Goal: Task Accomplishment & Management: Use online tool/utility

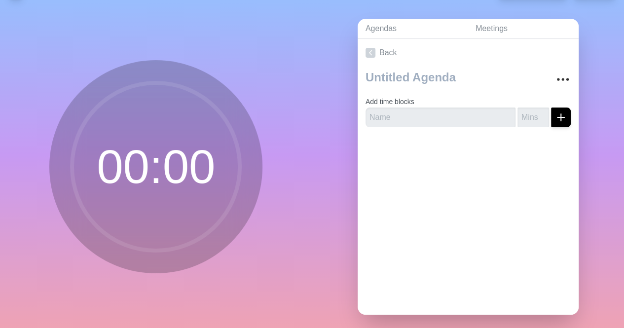
scroll to position [38, 0]
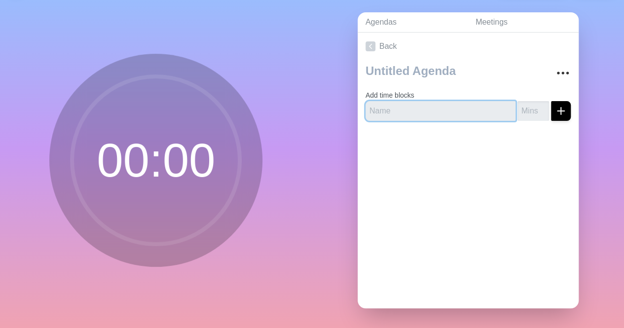
click at [435, 105] on input "text" at bounding box center [441, 111] width 150 height 20
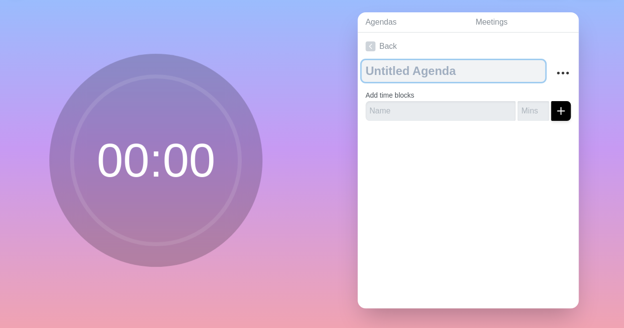
click at [431, 60] on textarea at bounding box center [454, 71] width 184 height 22
paste textarea "Virtual: Residential, SNF, and DDMI Standards Meeting, Day-1, on behalf of [PER…"
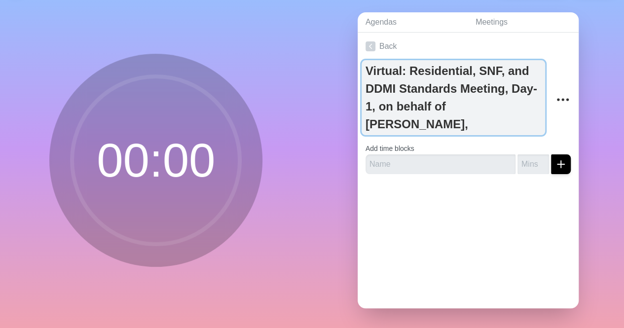
drag, startPoint x: 374, startPoint y: 100, endPoint x: 515, endPoint y: 124, distance: 143.1
click at [515, 124] on textarea "Virtual: Residential, SNF, and DDMI Standards Meeting, Day-1, on behalf of [PER…" at bounding box center [454, 97] width 184 height 75
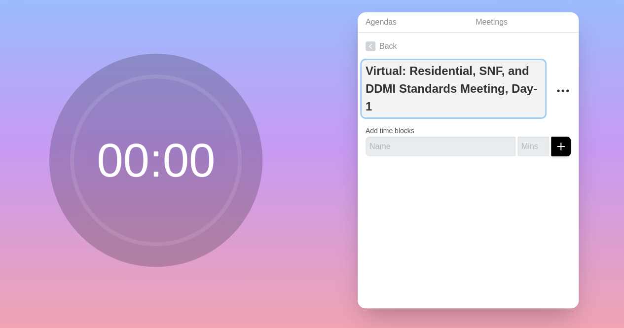
drag, startPoint x: 515, startPoint y: 86, endPoint x: 518, endPoint y: 93, distance: 8.0
click at [518, 93] on textarea "Virtual: Residential, SNF, and DDMI Standards Meeting, Day-1" at bounding box center [454, 88] width 184 height 57
type textarea "Virtual: Residential, SNF, and DDMI Standards Meeting"
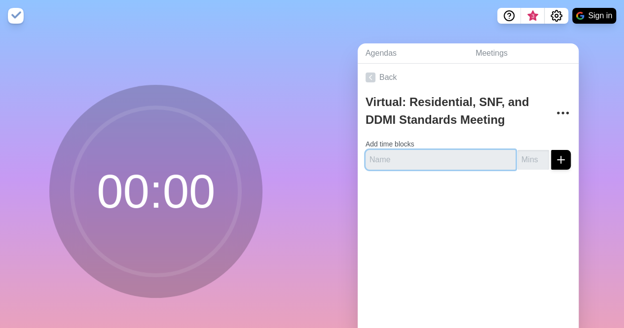
click at [424, 157] on input "text" at bounding box center [441, 160] width 150 height 20
type input "10"
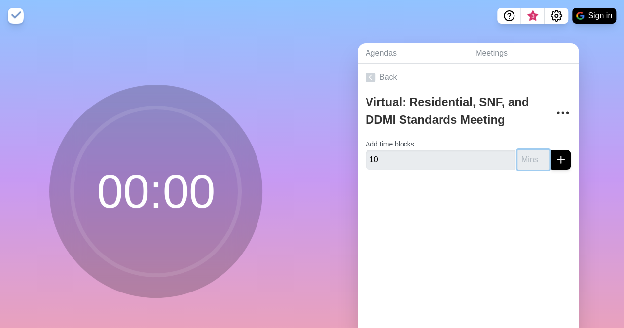
click at [523, 163] on input "number" at bounding box center [534, 160] width 32 height 20
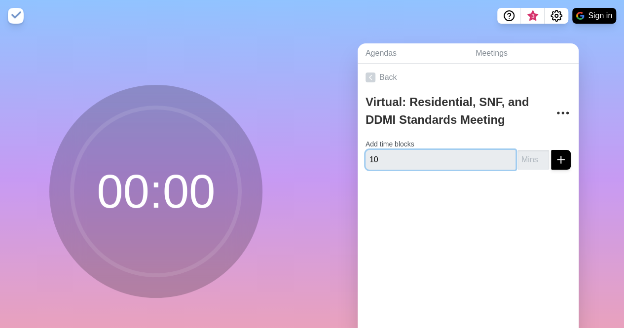
drag, startPoint x: 374, startPoint y: 161, endPoint x: 365, endPoint y: 163, distance: 9.6
click at [366, 163] on input "10" at bounding box center [441, 160] width 150 height 20
type input "Break"
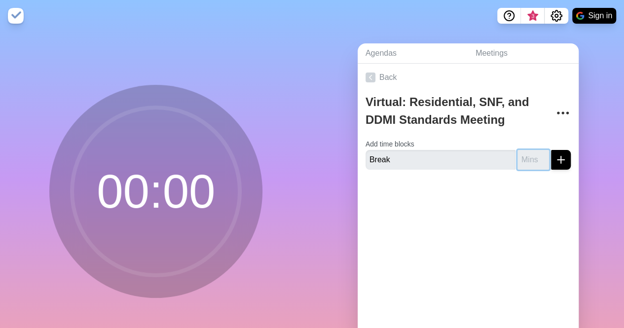
click at [518, 156] on input "number" at bounding box center [534, 160] width 32 height 20
click at [532, 155] on input "1" at bounding box center [534, 160] width 32 height 20
click at [532, 155] on input "2" at bounding box center [534, 160] width 32 height 20
click at [532, 155] on input "3" at bounding box center [534, 160] width 32 height 20
click at [531, 156] on input "4" at bounding box center [534, 160] width 32 height 20
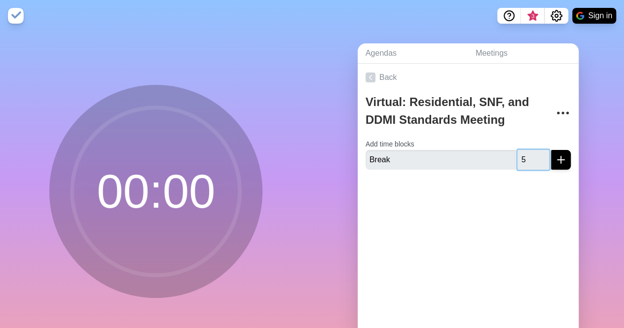
click at [531, 156] on input "5" at bounding box center [534, 160] width 32 height 20
click at [531, 156] on input "6" at bounding box center [534, 160] width 32 height 20
click at [531, 156] on input "7" at bounding box center [534, 160] width 32 height 20
click at [531, 156] on input "8" at bounding box center [534, 160] width 32 height 20
click at [530, 156] on input "9" at bounding box center [534, 160] width 32 height 20
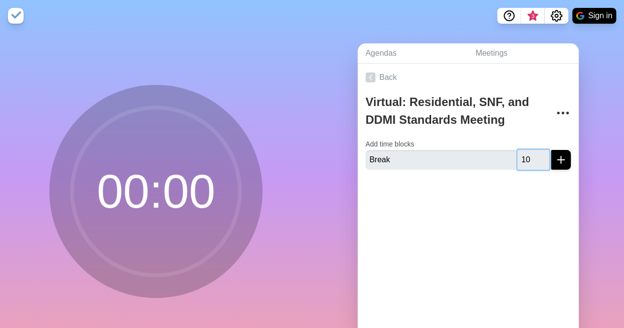
type input "10"
click at [530, 156] on input "10" at bounding box center [534, 160] width 32 height 20
click at [555, 157] on icon "submit" at bounding box center [561, 160] width 12 height 12
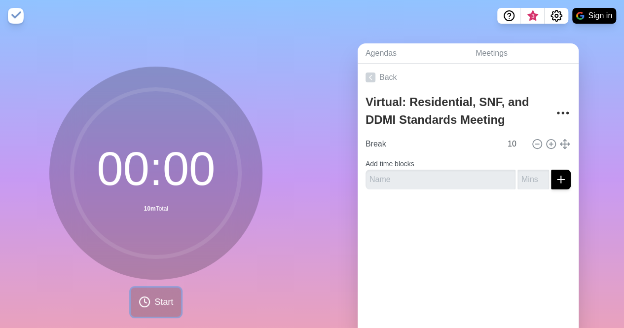
click at [161, 296] on span "Start" at bounding box center [163, 302] width 19 height 13
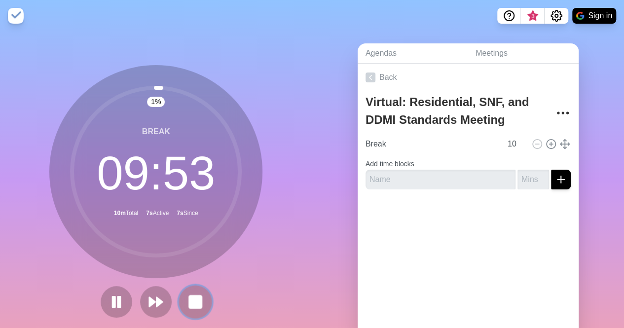
click at [197, 300] on rect at bounding box center [195, 302] width 12 height 12
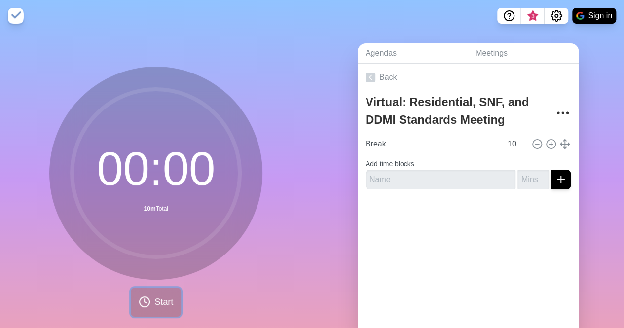
click at [144, 303] on icon at bounding box center [145, 302] width 12 height 12
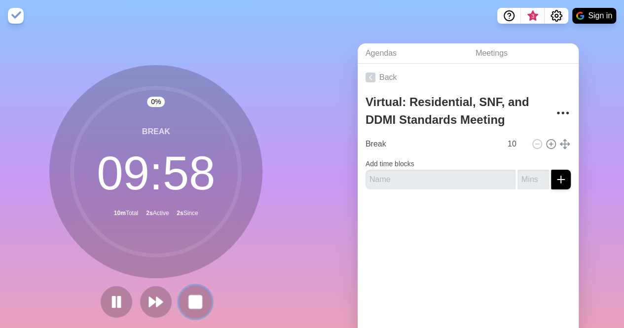
click at [194, 300] on rect at bounding box center [195, 302] width 12 height 12
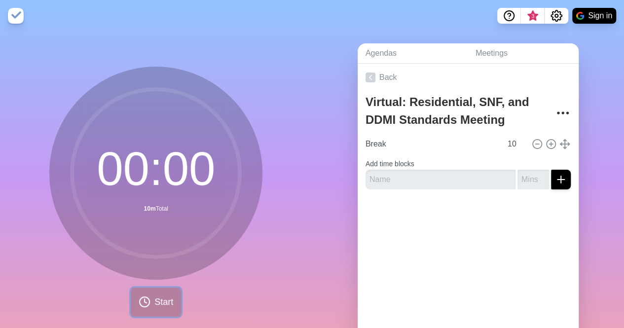
click at [163, 302] on span "Start" at bounding box center [163, 302] width 19 height 13
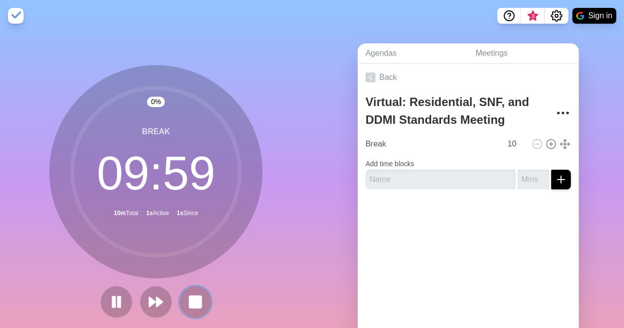
drag, startPoint x: 190, startPoint y: 301, endPoint x: 194, endPoint y: 290, distance: 12.5
click at [190, 300] on rect at bounding box center [195, 302] width 12 height 12
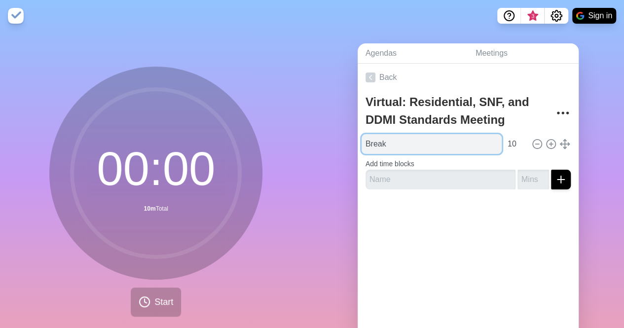
click at [399, 138] on input "Break" at bounding box center [432, 144] width 140 height 20
type input "Break Time"
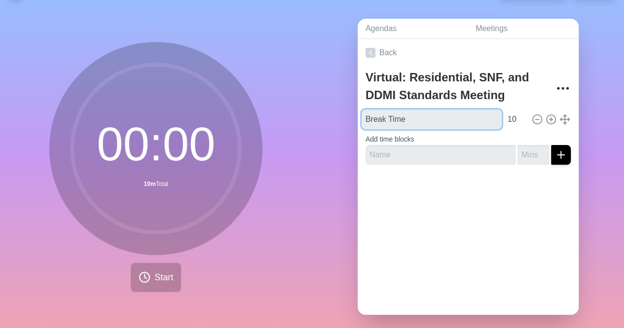
scroll to position [38, 0]
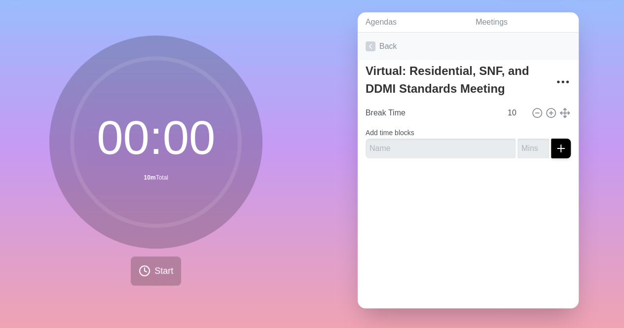
click at [370, 41] on icon at bounding box center [371, 46] width 10 height 10
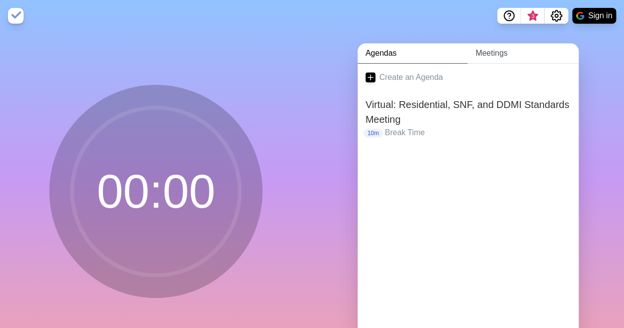
click at [514, 59] on link "Meetings" at bounding box center [523, 53] width 111 height 20
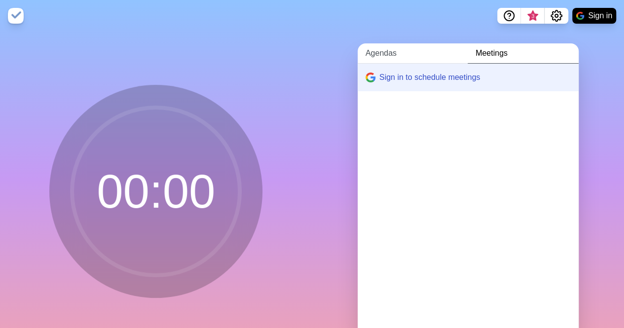
click at [377, 53] on link "Agendas" at bounding box center [413, 53] width 110 height 20
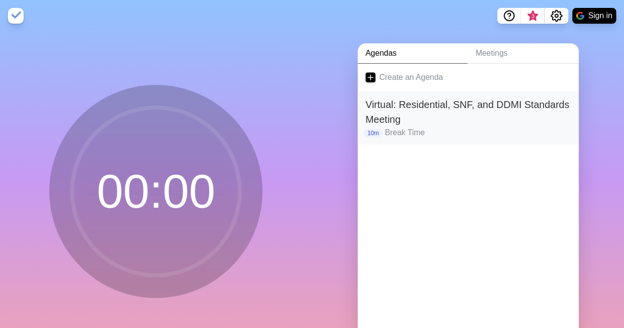
click at [415, 116] on h2 "Virtual: Residential, SNF, and DDMI Standards Meeting" at bounding box center [468, 112] width 205 height 30
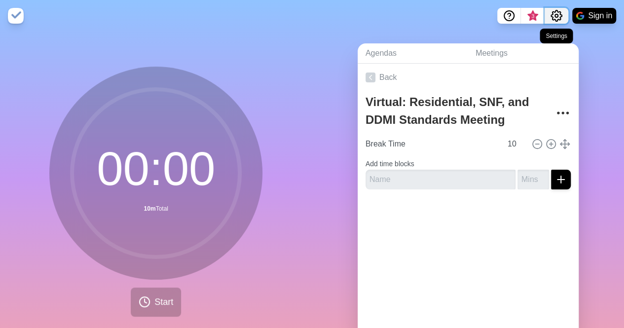
click at [553, 19] on icon "Settings" at bounding box center [557, 16] width 12 height 12
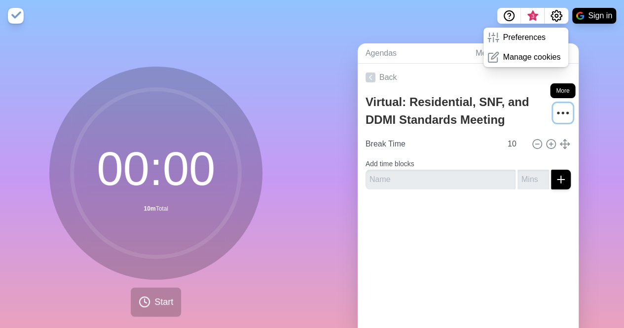
click at [555, 114] on icon "More" at bounding box center [563, 113] width 16 height 16
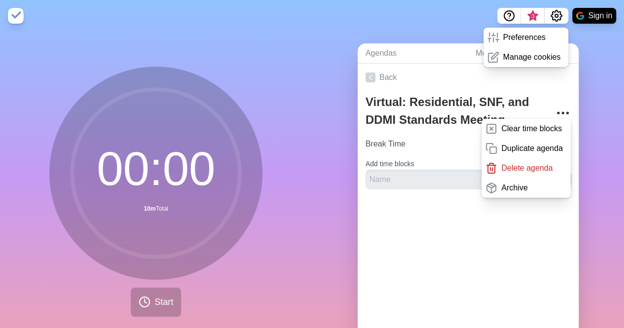
click at [422, 34] on div "Agendas Meetings Back Virtual: Residential, SNF, and DDMI Standards Meeting Cle…" at bounding box center [468, 196] width 312 height 328
click at [600, 98] on div "Agendas Meetings Back Virtual: Residential, SNF, and DDMI Standards Meeting Cle…" at bounding box center [468, 196] width 312 height 328
drag, startPoint x: 599, startPoint y: 98, endPoint x: 594, endPoint y: 102, distance: 6.7
click at [598, 99] on div "Agendas Meetings Back Virtual: Residential, SNF, and DDMI Standards Meeting Cle…" at bounding box center [468, 196] width 312 height 328
click at [515, 214] on div at bounding box center [468, 216] width 221 height 39
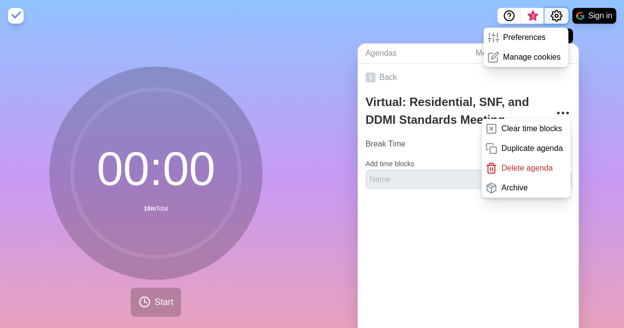
click at [559, 17] on icon "Settings" at bounding box center [557, 16] width 12 height 12
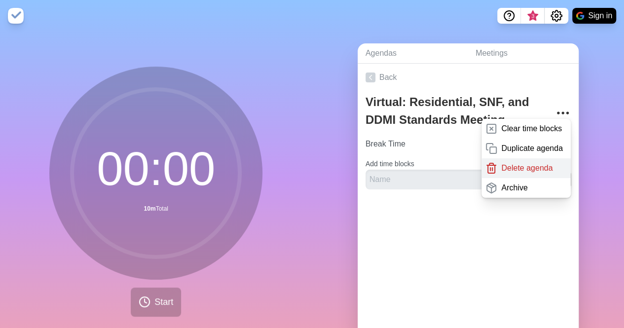
drag, startPoint x: 416, startPoint y: 14, endPoint x: 543, endPoint y: 169, distance: 199.9
click at [416, 19] on nav "3 Sign in" at bounding box center [312, 16] width 624 height 32
click at [555, 113] on icon "More" at bounding box center [563, 113] width 16 height 16
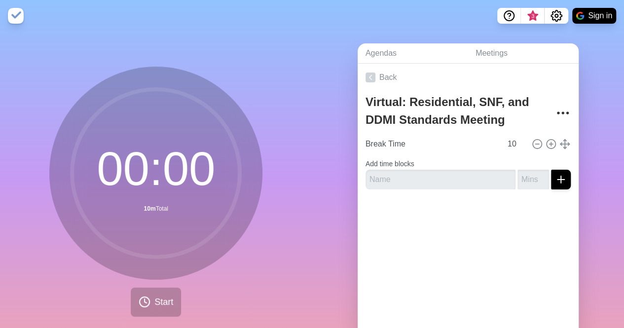
click at [590, 108] on div "Agendas Meetings Back Virtual: Residential, SNF, and DDMI Standards Meeting Bre…" at bounding box center [468, 196] width 312 height 328
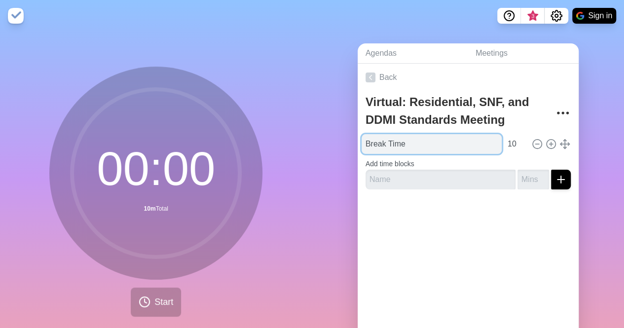
click at [364, 142] on input "Break Time" at bounding box center [432, 144] width 140 height 20
click at [410, 145] on input "Break Time" at bounding box center [432, 144] width 140 height 20
type input "Break Time! See you soon!!"
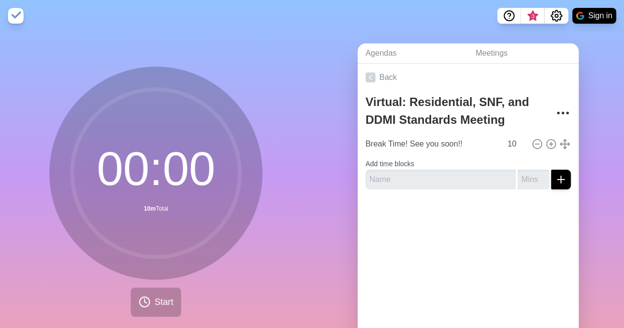
click at [432, 227] on div at bounding box center [468, 216] width 221 height 39
click at [161, 296] on span "Start" at bounding box center [163, 302] width 19 height 13
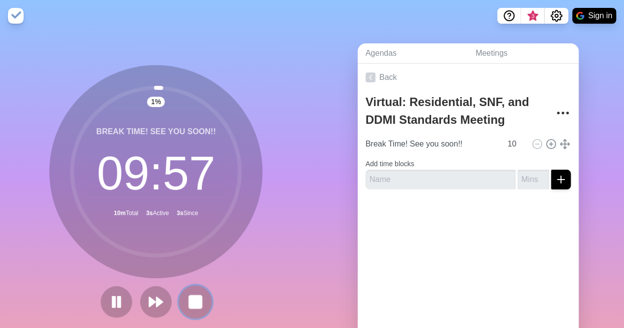
click at [192, 298] on rect at bounding box center [195, 302] width 12 height 12
